Goal: Entertainment & Leisure: Consume media (video, audio)

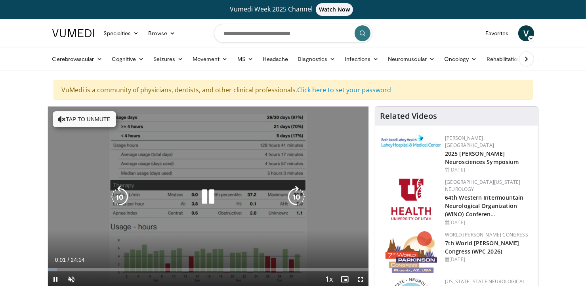
click at [95, 116] on button "Tap to unmute" at bounding box center [84, 119] width 63 height 16
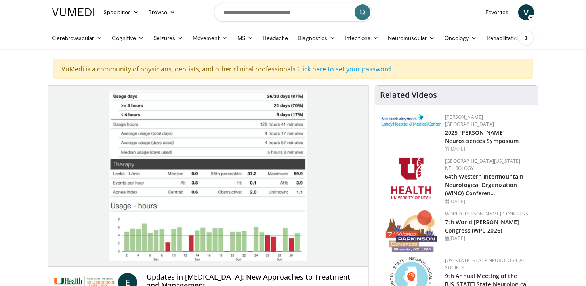
scroll to position [23, 0]
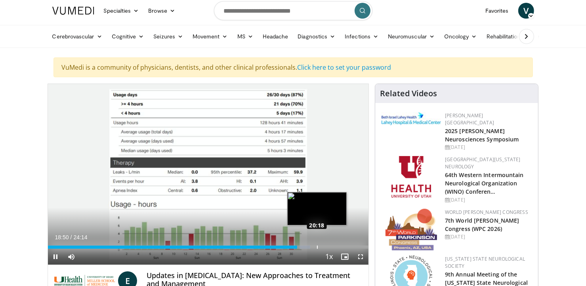
drag, startPoint x: 297, startPoint y: 247, endPoint x: 318, endPoint y: 246, distance: 20.3
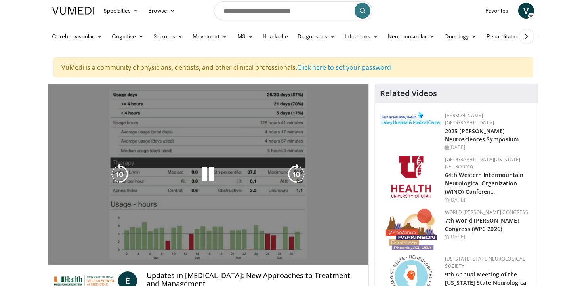
drag, startPoint x: 318, startPoint y: 246, endPoint x: 296, endPoint y: 153, distance: 95.6
click at [296, 153] on div "10 seconds Tap to unmute" at bounding box center [208, 174] width 321 height 181
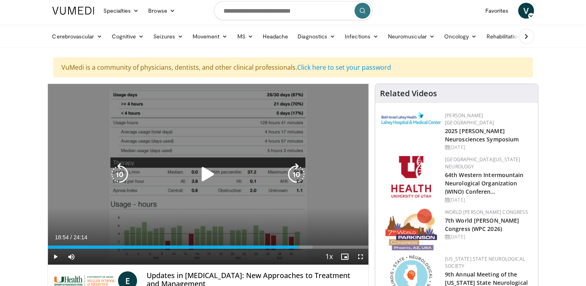
click at [201, 176] on icon "Video Player" at bounding box center [208, 174] width 22 height 22
click at [208, 170] on icon "Video Player" at bounding box center [208, 174] width 22 height 22
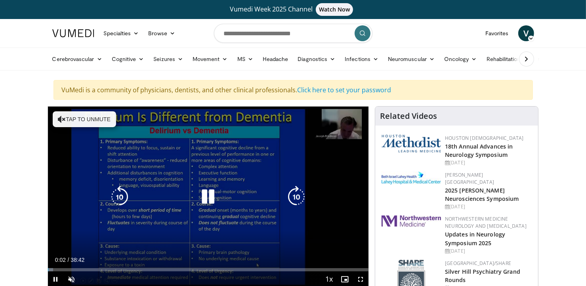
click at [99, 117] on button "Tap to unmute" at bounding box center [84, 119] width 63 height 16
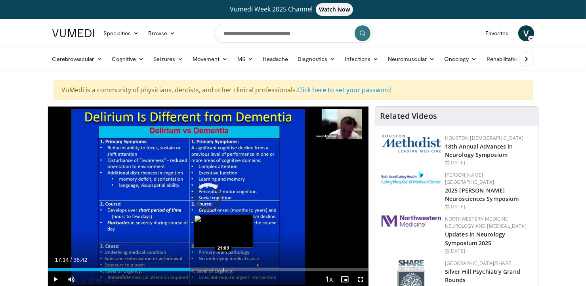
drag, startPoint x: 53, startPoint y: 270, endPoint x: 223, endPoint y: 267, distance: 169.6
click at [223, 267] on div "Loaded : 0.00% 21:07 21:09" at bounding box center [208, 268] width 321 height 8
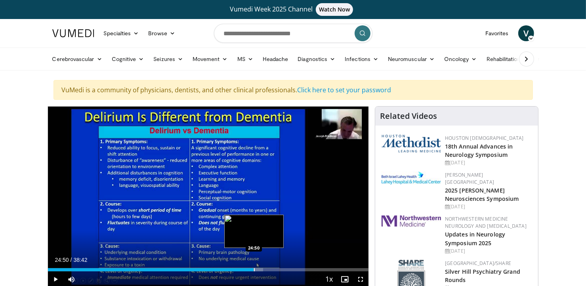
drag, startPoint x: 236, startPoint y: 270, endPoint x: 254, endPoint y: 270, distance: 17.4
click at [254, 270] on div "Loaded : 67.07% 24:50 24:50" at bounding box center [208, 269] width 321 height 3
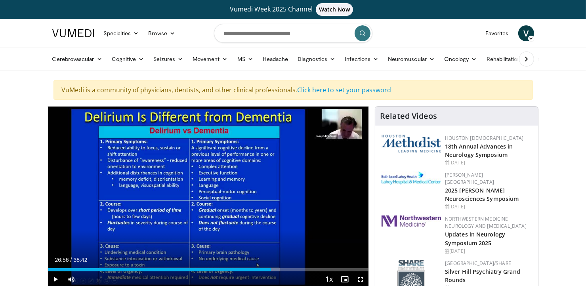
drag, startPoint x: 262, startPoint y: 270, endPoint x: 271, endPoint y: 272, distance: 9.3
click at [271, 272] on div "Current Time 26:56 / Duration 38:42 Play Skip Backward Skip Forward Mute 100% L…" at bounding box center [208, 279] width 321 height 16
click at [279, 271] on div "Current Time 27:54 / Duration 38:42 Play Skip Backward Skip Forward Mute 100% L…" at bounding box center [208, 279] width 321 height 16
click at [279, 271] on video-js "**********" at bounding box center [208, 197] width 321 height 181
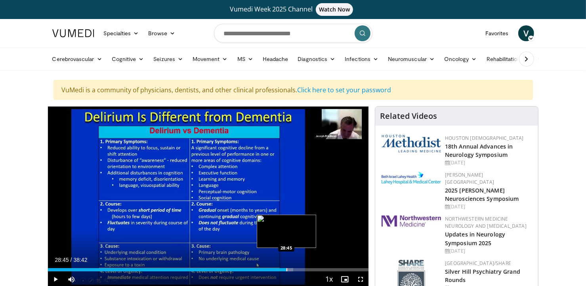
drag, startPoint x: 281, startPoint y: 270, endPoint x: 286, endPoint y: 269, distance: 5.4
click at [286, 269] on div "Loaded : 76.47% 28:45 28:45" at bounding box center [208, 269] width 321 height 3
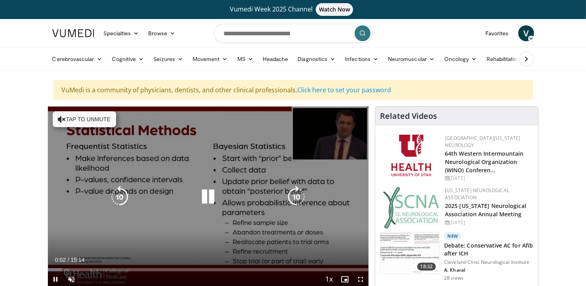
click at [90, 121] on button "Tap to unmute" at bounding box center [84, 119] width 63 height 16
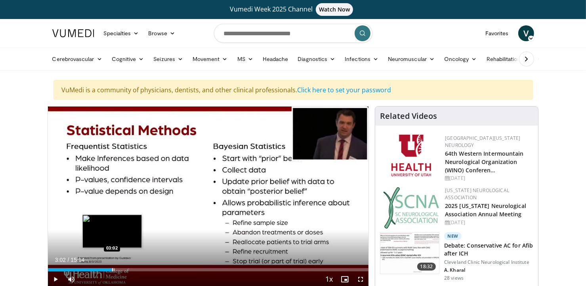
drag, startPoint x: 71, startPoint y: 270, endPoint x: 112, endPoint y: 269, distance: 41.2
click at [112, 269] on div "Progress Bar" at bounding box center [112, 269] width 1 height 3
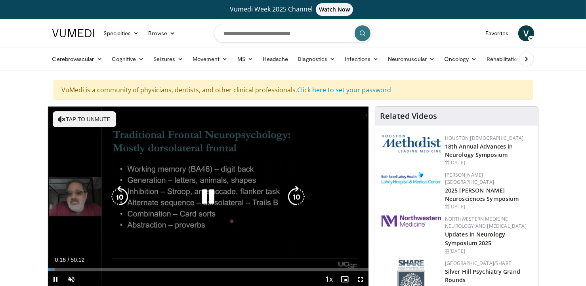
click at [94, 120] on button "Tap to unmute" at bounding box center [84, 119] width 63 height 16
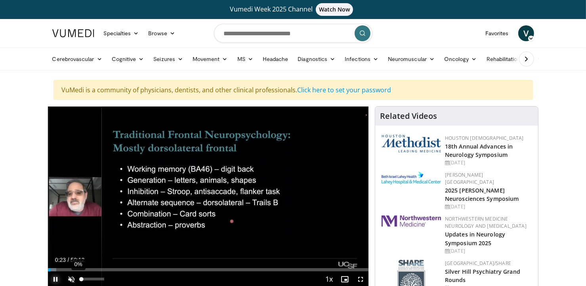
drag, startPoint x: 51, startPoint y: 271, endPoint x: 79, endPoint y: 271, distance: 28.5
click at [79, 271] on div "Current Time 0:23 / Duration 50:12 Pause Skip Backward Skip Forward Unmute 0% L…" at bounding box center [208, 279] width 321 height 16
drag, startPoint x: 56, startPoint y: 269, endPoint x: 84, endPoint y: 273, distance: 28.0
click at [84, 273] on video-js "**********" at bounding box center [208, 197] width 321 height 181
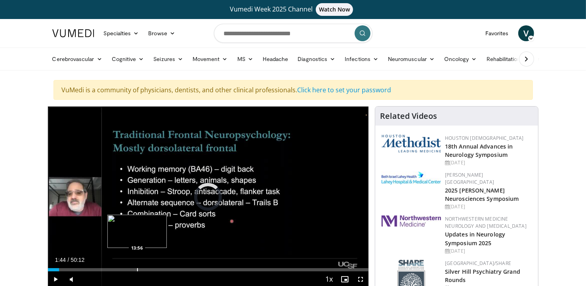
drag, startPoint x: 52, startPoint y: 269, endPoint x: 137, endPoint y: 268, distance: 85.2
click at [137, 268] on div "Progress Bar" at bounding box center [137, 269] width 1 height 3
drag, startPoint x: 137, startPoint y: 268, endPoint x: 240, endPoint y: 255, distance: 103.3
click at [240, 271] on div "Current Time 14:04 / Duration 50:12 Play Skip Backward Skip Forward Mute 11% Lo…" at bounding box center [208, 279] width 321 height 16
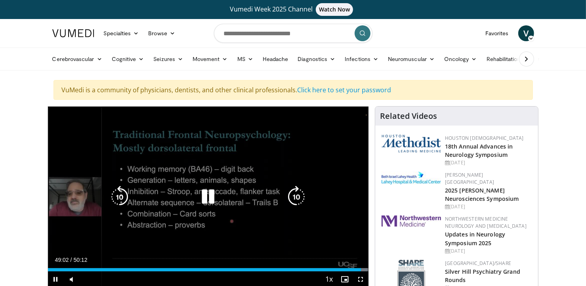
click at [208, 197] on icon "Video Player" at bounding box center [208, 197] width 22 height 22
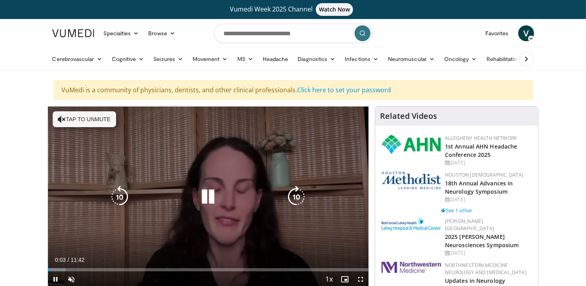
click at [89, 120] on button "Tap to unmute" at bounding box center [84, 119] width 63 height 16
